Goal: Task Accomplishment & Management: Manage account settings

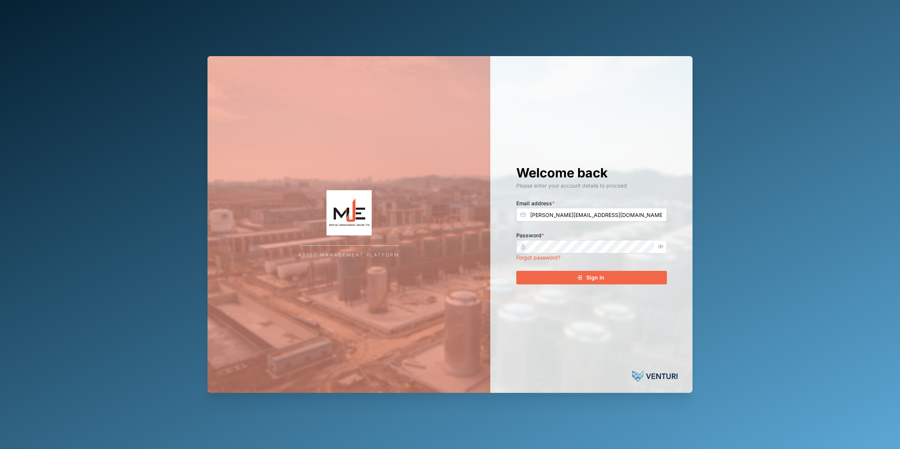
click at [576, 272] on div "Sign In" at bounding box center [590, 277] width 139 height 13
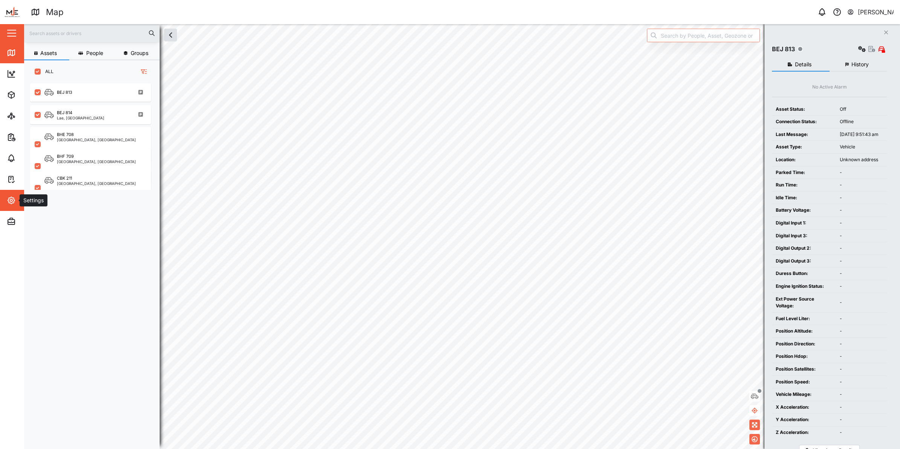
click at [13, 201] on icon "button" at bounding box center [11, 200] width 9 height 9
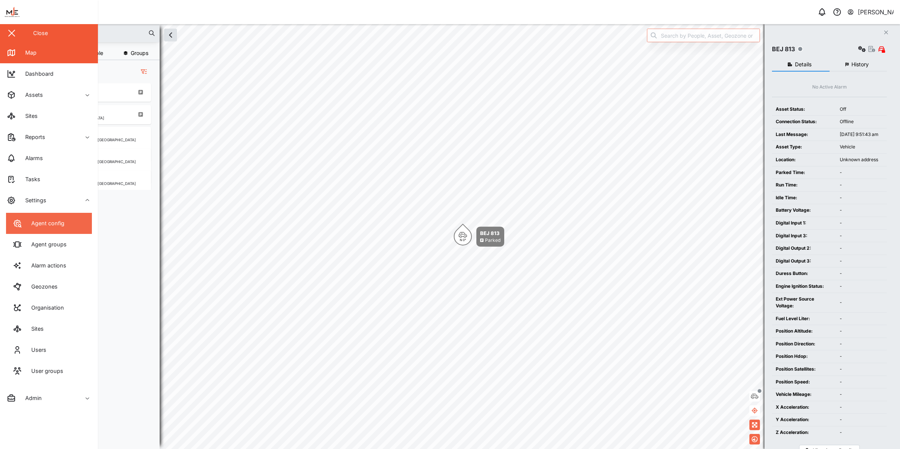
click at [59, 216] on link "Agent config" at bounding box center [49, 223] width 86 height 21
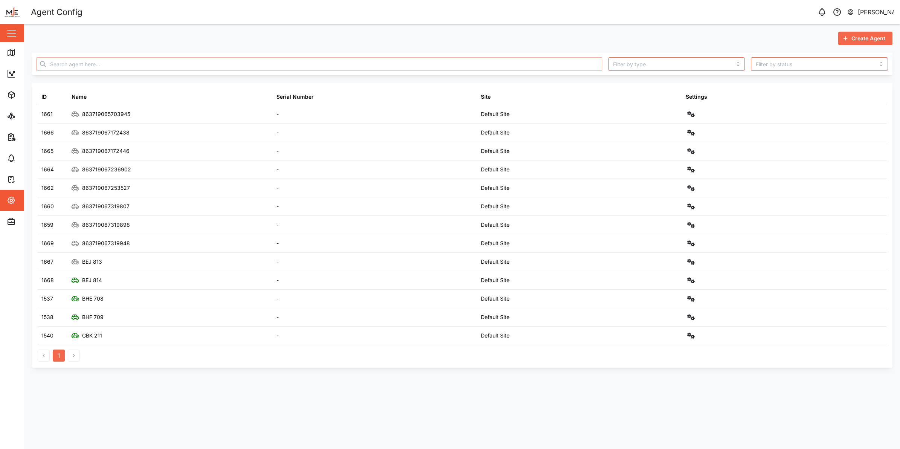
click at [180, 67] on input "text" at bounding box center [319, 64] width 566 height 14
paste input "863719067172438"
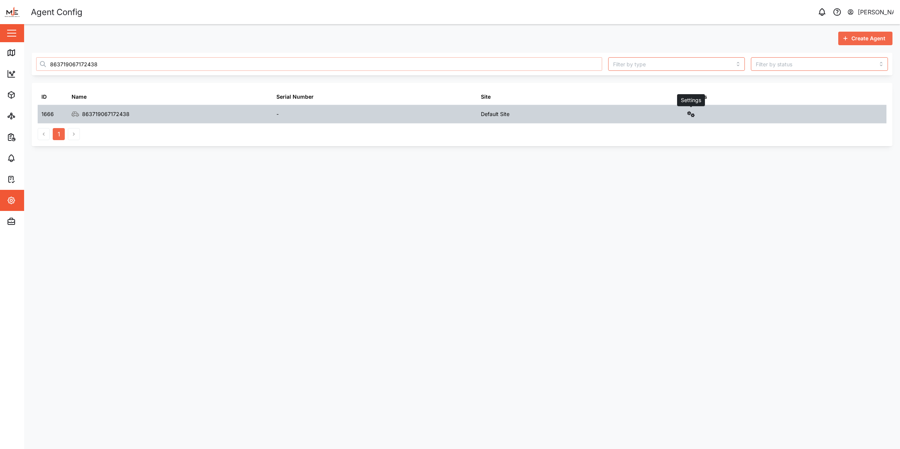
type input "863719067172438"
click at [690, 117] on button "button" at bounding box center [690, 114] width 11 height 11
click at [635, 132] on link "Configure" at bounding box center [659, 132] width 70 height 16
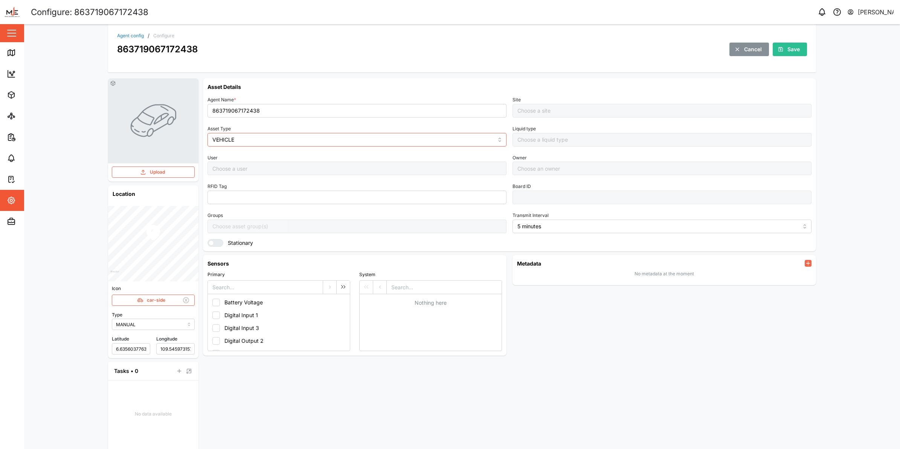
type input "MANUAL"
type input "VEHICLE"
type input "5 minutes"
type input "Default Site"
click at [252, 109] on input "863719067172438" at bounding box center [356, 111] width 299 height 14
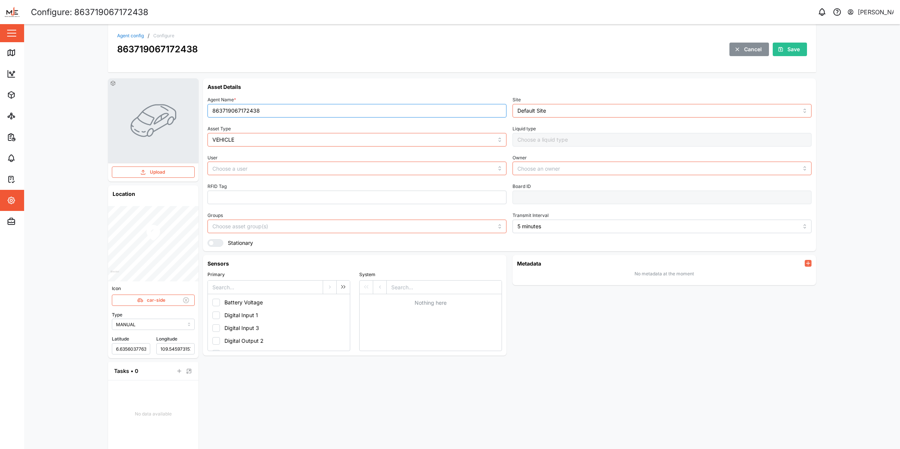
click at [252, 109] on input "863719067172438" at bounding box center [356, 111] width 299 height 14
type input "BDN 793"
click at [787, 47] on span "Save" at bounding box center [793, 49] width 12 height 13
click at [16, 35] on button "button" at bounding box center [11, 33] width 13 height 13
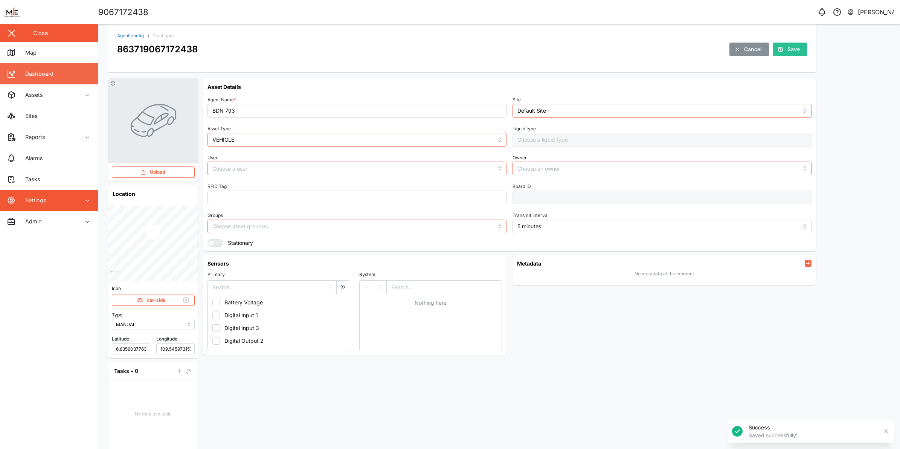
click at [30, 74] on div "Dashboard" at bounding box center [37, 74] width 34 height 8
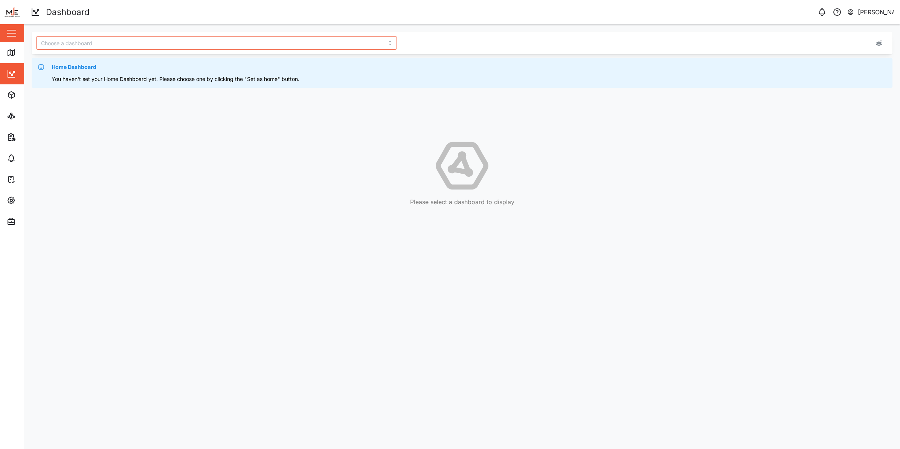
click at [6, 38] on button "button" at bounding box center [11, 33] width 13 height 13
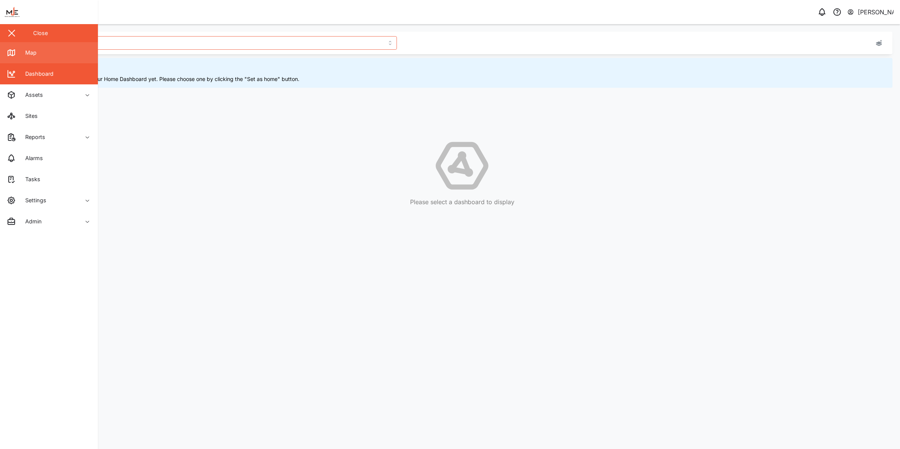
click at [17, 57] on link "Map" at bounding box center [49, 52] width 98 height 21
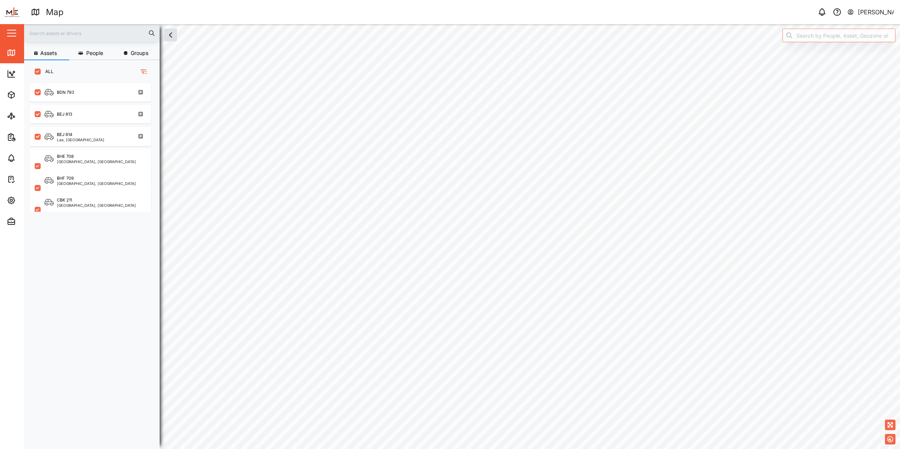
scroll to position [355, 117]
click at [78, 95] on div "BDN 793" at bounding box center [95, 92] width 102 height 9
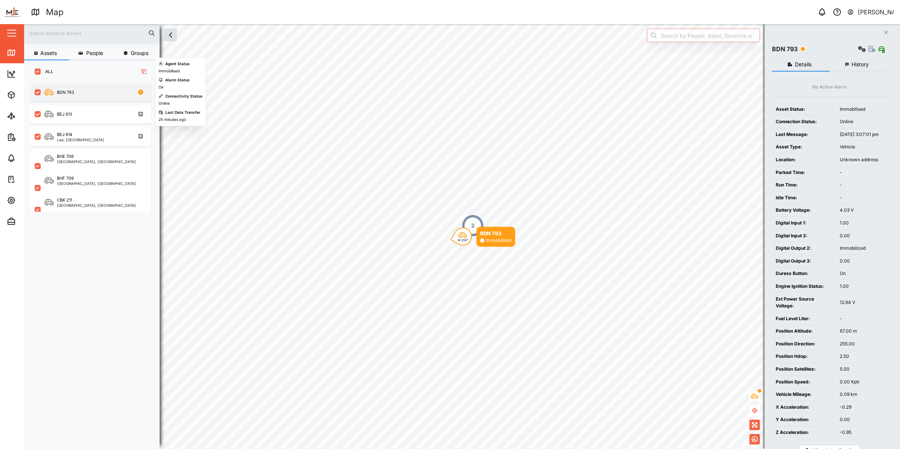
click at [74, 90] on div "BDN 793" at bounding box center [65, 92] width 17 height 6
click at [72, 91] on div "BDN 793" at bounding box center [65, 92] width 17 height 6
click at [60, 111] on div "BEJ 813" at bounding box center [64, 114] width 15 height 6
click at [58, 98] on div "BDN 793" at bounding box center [90, 92] width 121 height 18
click at [57, 91] on div "BDN 793" at bounding box center [65, 92] width 17 height 6
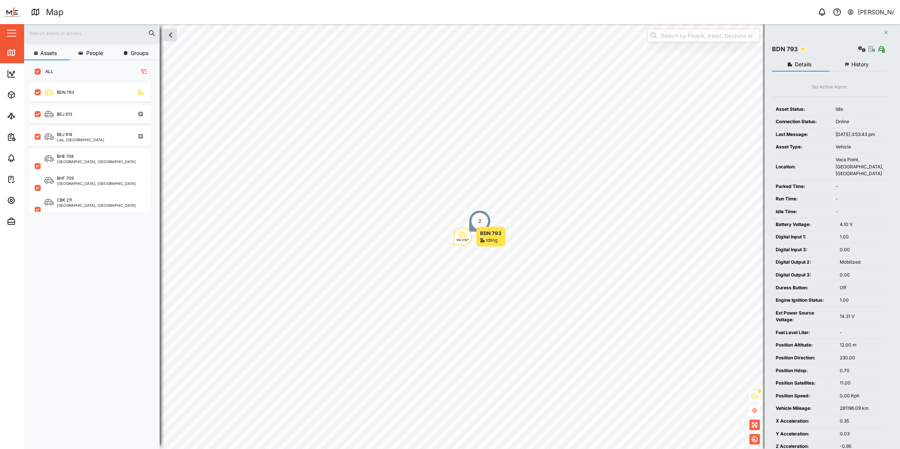
click at [686, 34] on input "search" at bounding box center [703, 36] width 113 height 14
type input "BDN 793"
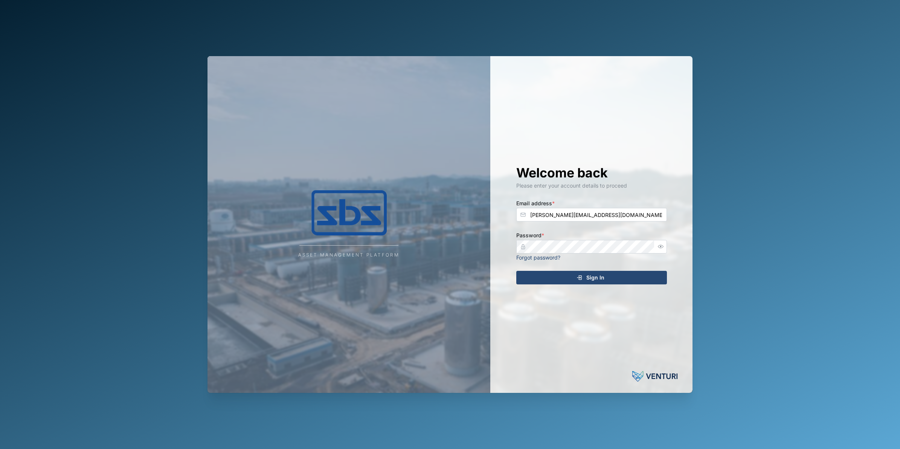
click at [604, 277] on div "Sign In" at bounding box center [590, 277] width 139 height 13
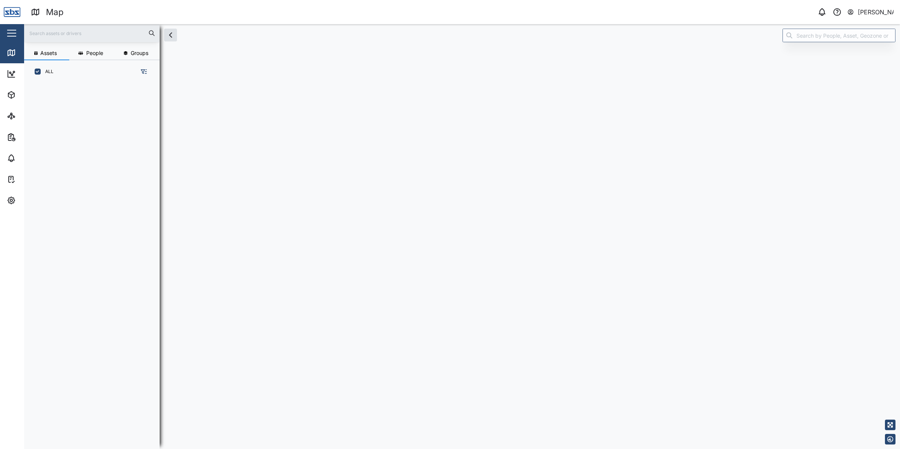
scroll to position [355, 117]
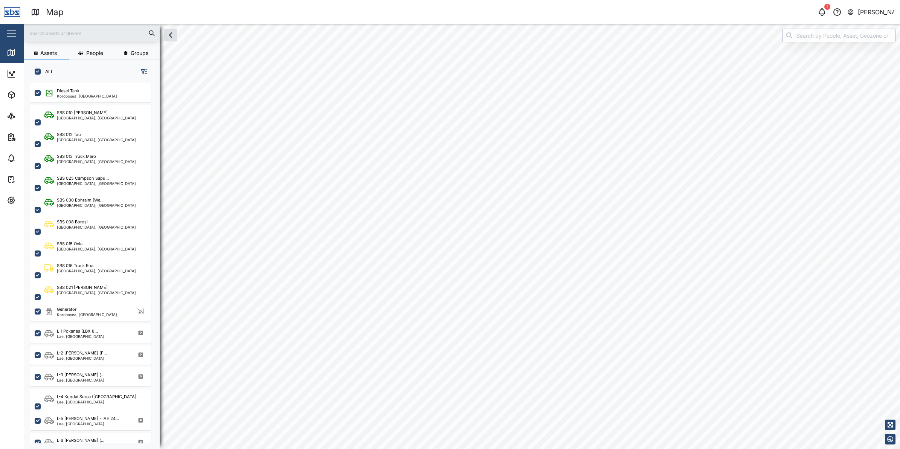
click at [830, 38] on input "search" at bounding box center [838, 36] width 113 height 14
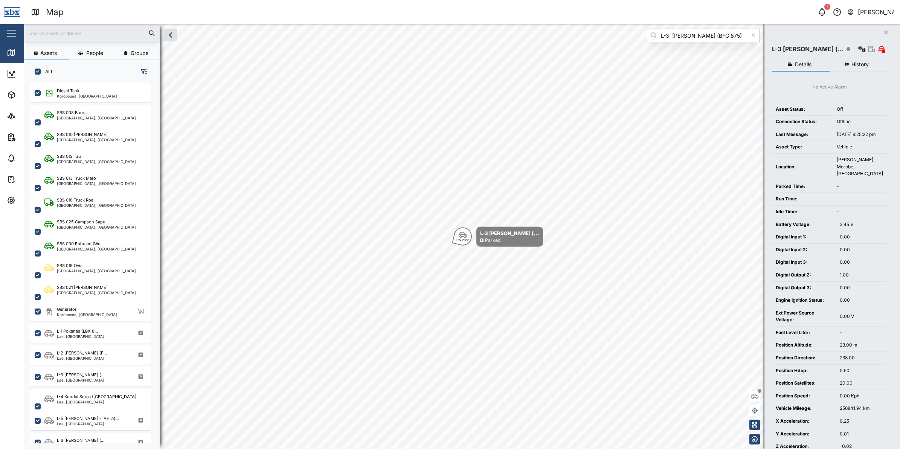
type input "L-3 Lawrence Namo (BFG 675)"
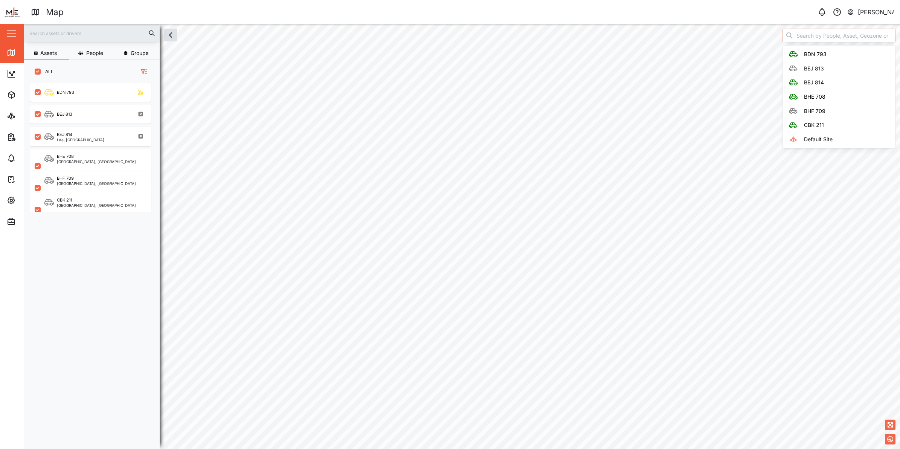
click at [811, 37] on input "search" at bounding box center [838, 36] width 113 height 14
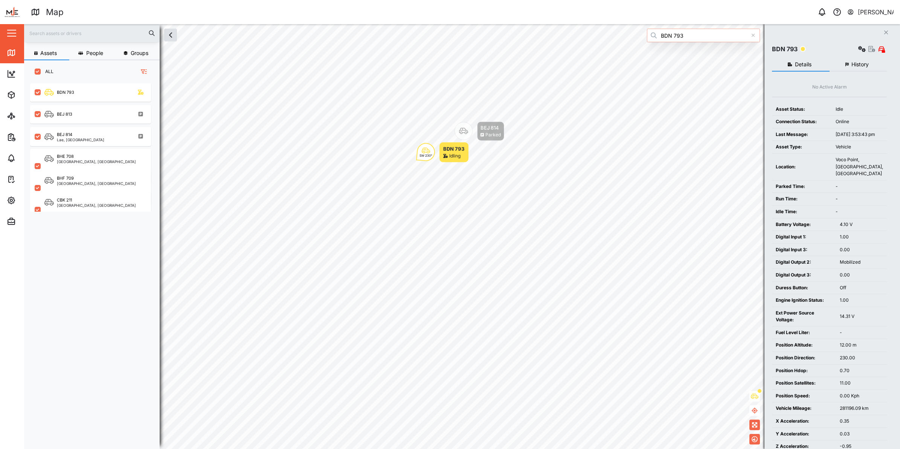
type input "BDN 793"
click at [694, 40] on input "BDN 793" at bounding box center [703, 36] width 113 height 14
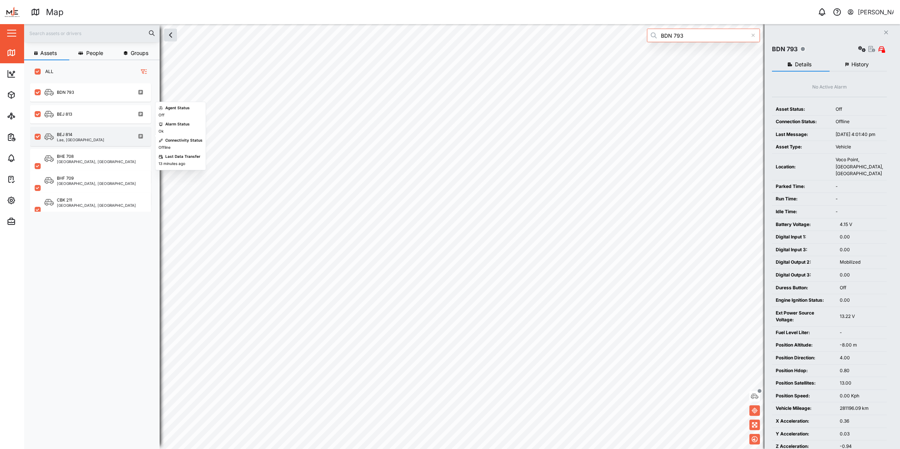
click at [98, 131] on div "BEJ 814 Lae, [GEOGRAPHIC_DATA]" at bounding box center [95, 136] width 102 height 10
click at [688, 37] on input "BDN 793" at bounding box center [703, 36] width 113 height 14
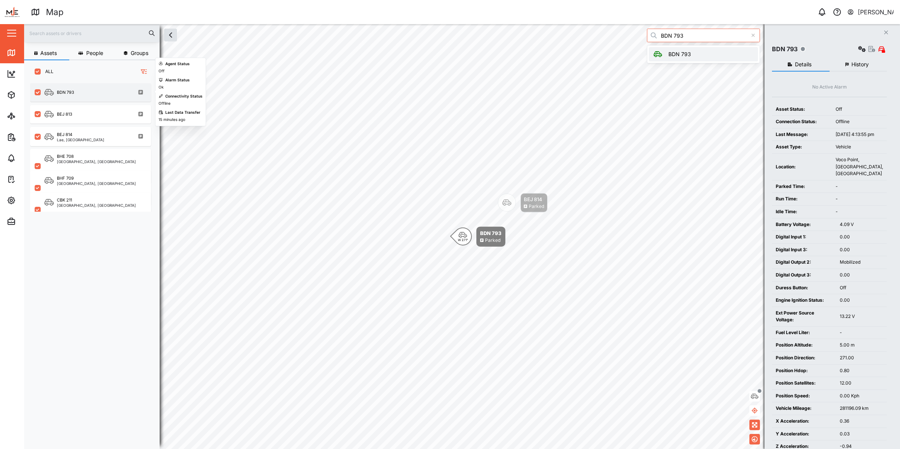
click at [75, 89] on div "BDN 793" at bounding box center [95, 92] width 102 height 9
click at [75, 90] on div "BDN 793" at bounding box center [95, 92] width 102 height 9
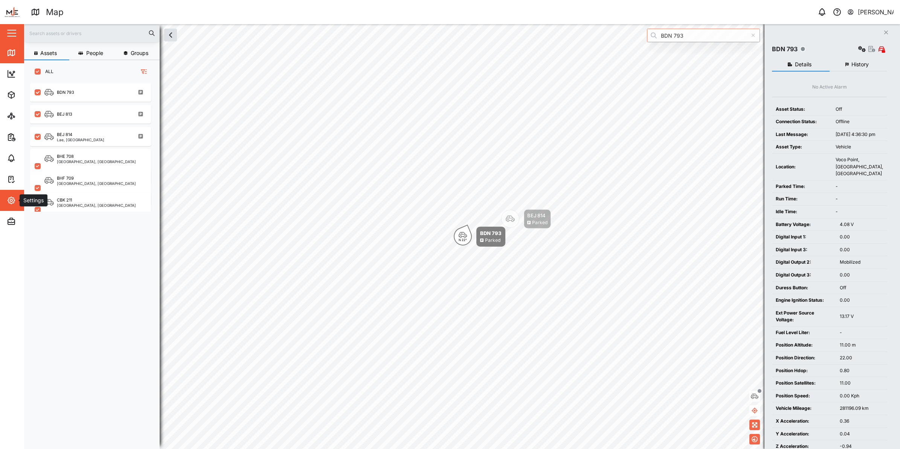
click at [12, 202] on icon "button" at bounding box center [11, 200] width 9 height 9
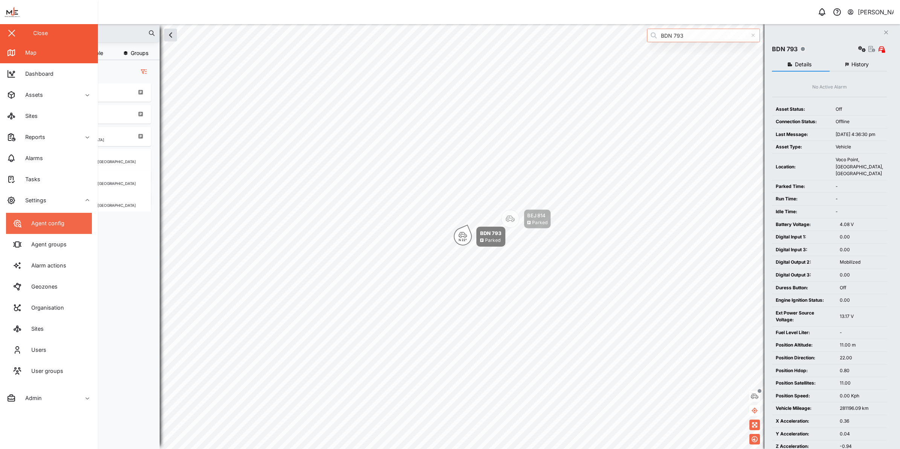
click at [29, 225] on div "Agent config" at bounding box center [45, 223] width 39 height 8
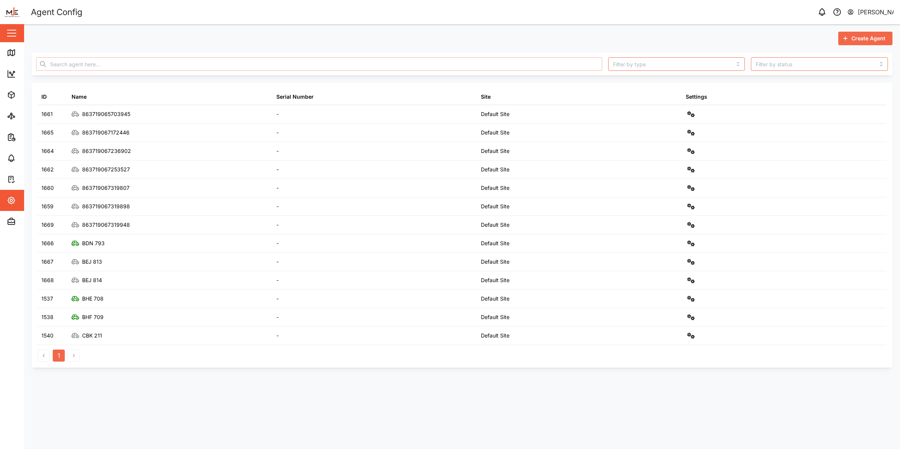
click at [200, 67] on input "text" at bounding box center [319, 64] width 566 height 14
paste input "863719067172446"
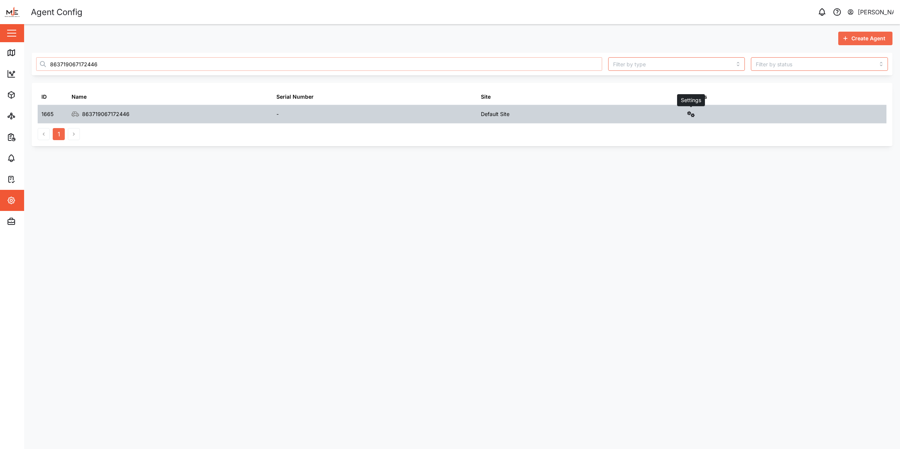
type input "863719067172446"
click at [687, 116] on icon "button" at bounding box center [691, 114] width 8 height 6
click at [670, 132] on div "Configure" at bounding box center [663, 132] width 52 height 8
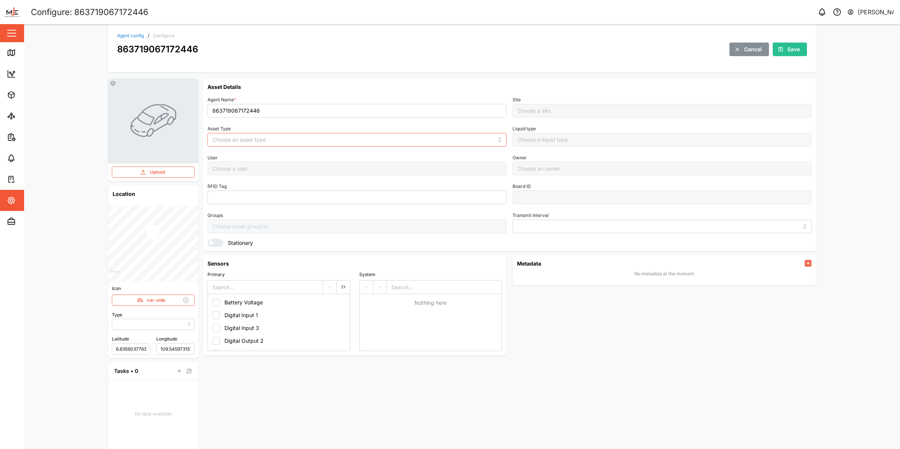
type input "MANUAL"
type input "VEHICLE"
type input "5 minutes"
type input "Default Site"
click at [242, 112] on input "863719067172446" at bounding box center [356, 111] width 299 height 14
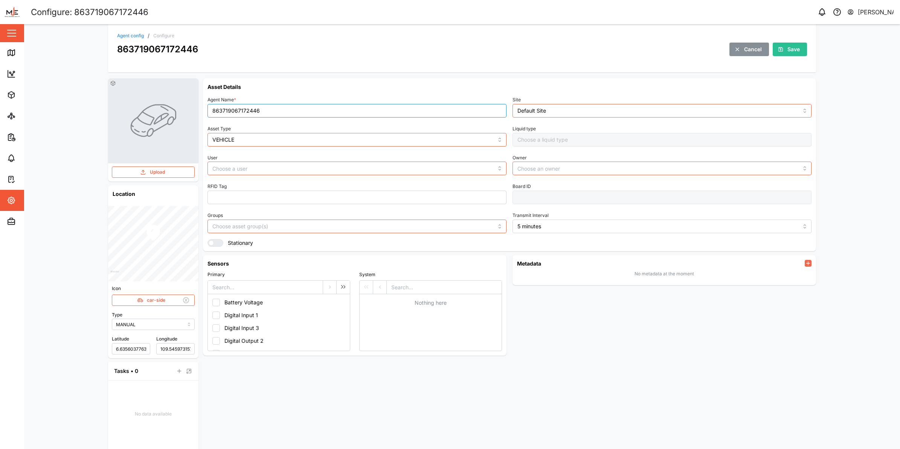
click at [242, 112] on input "863719067172446" at bounding box center [356, 111] width 299 height 14
type input "BDP 949"
click at [781, 51] on div "Save" at bounding box center [788, 49] width 22 height 13
click at [12, 34] on button "button" at bounding box center [11, 33] width 13 height 13
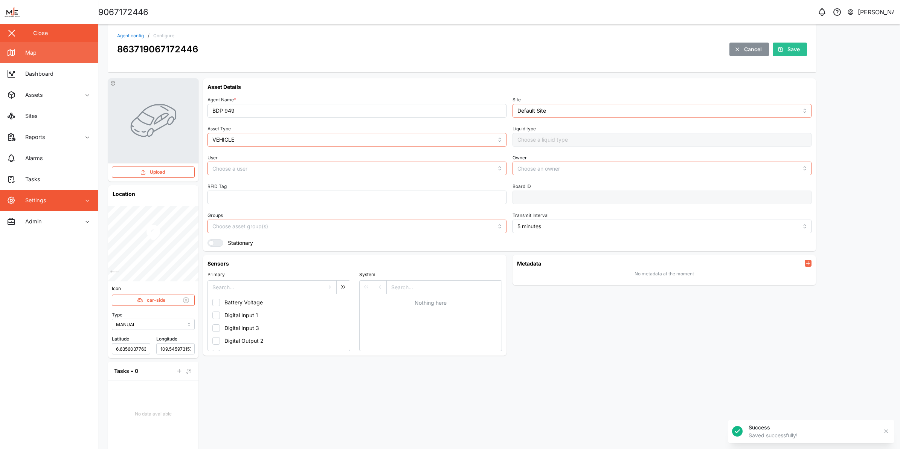
click at [12, 49] on icon at bounding box center [11, 52] width 9 height 9
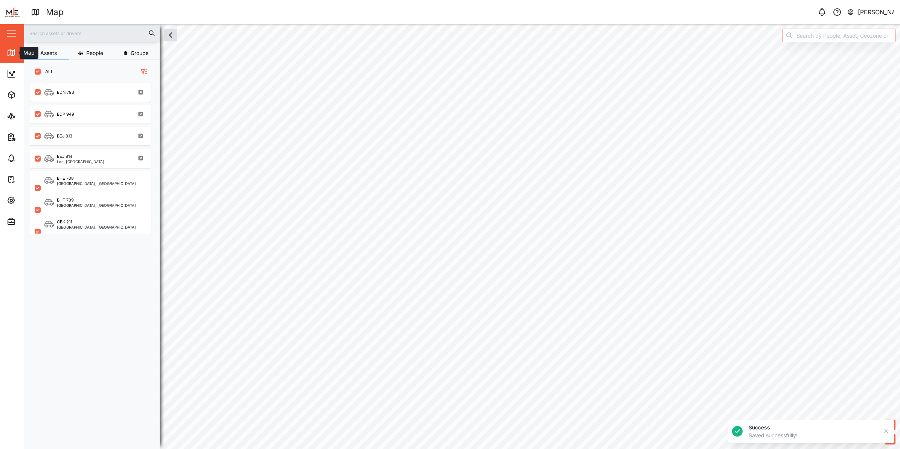
scroll to position [8, 8]
